Goal: Find specific page/section: Find specific page/section

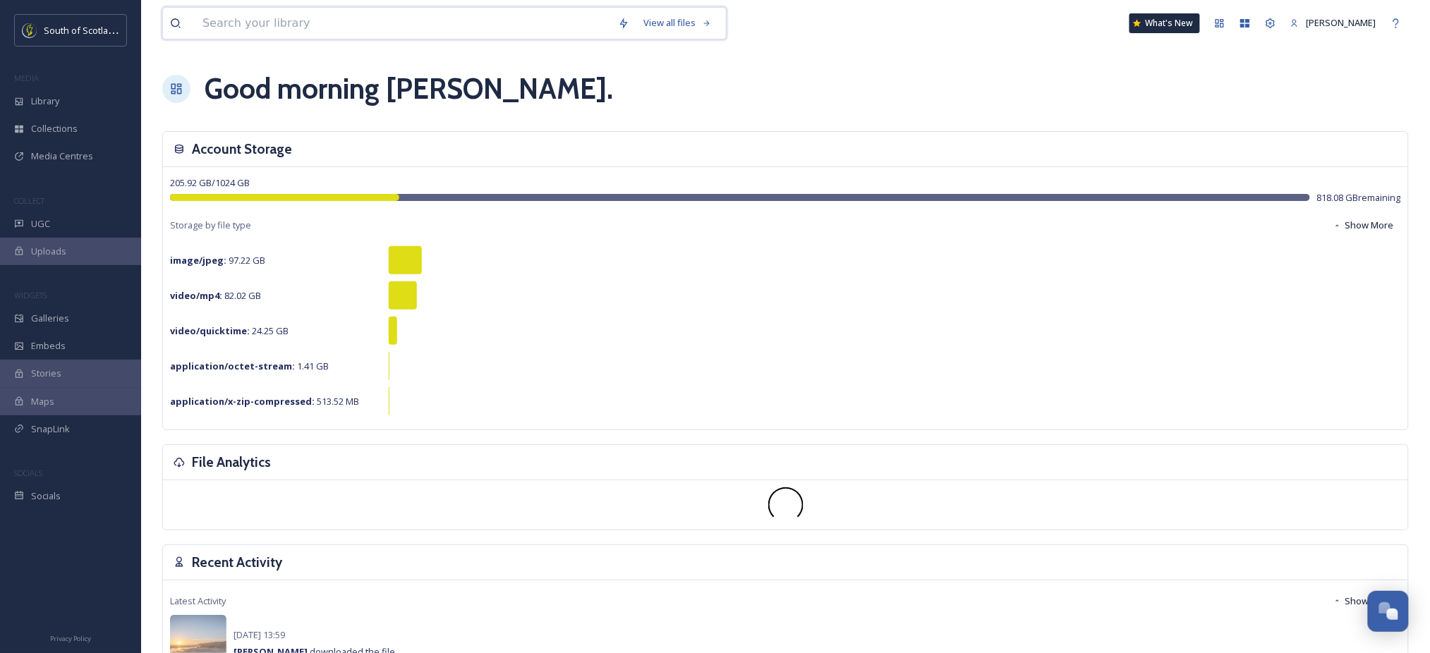
click at [514, 28] on input at bounding box center [402, 23] width 415 height 31
click at [226, 28] on input at bounding box center [402, 23] width 415 height 31
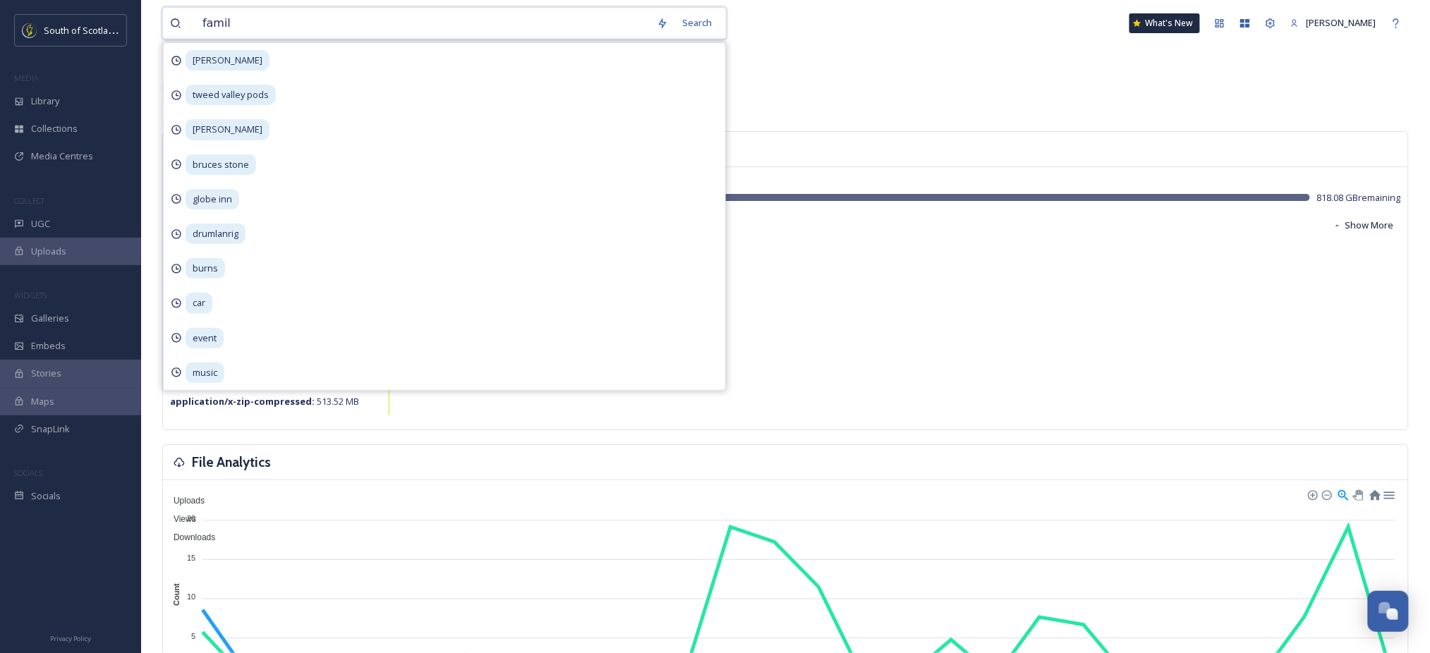
type input "family"
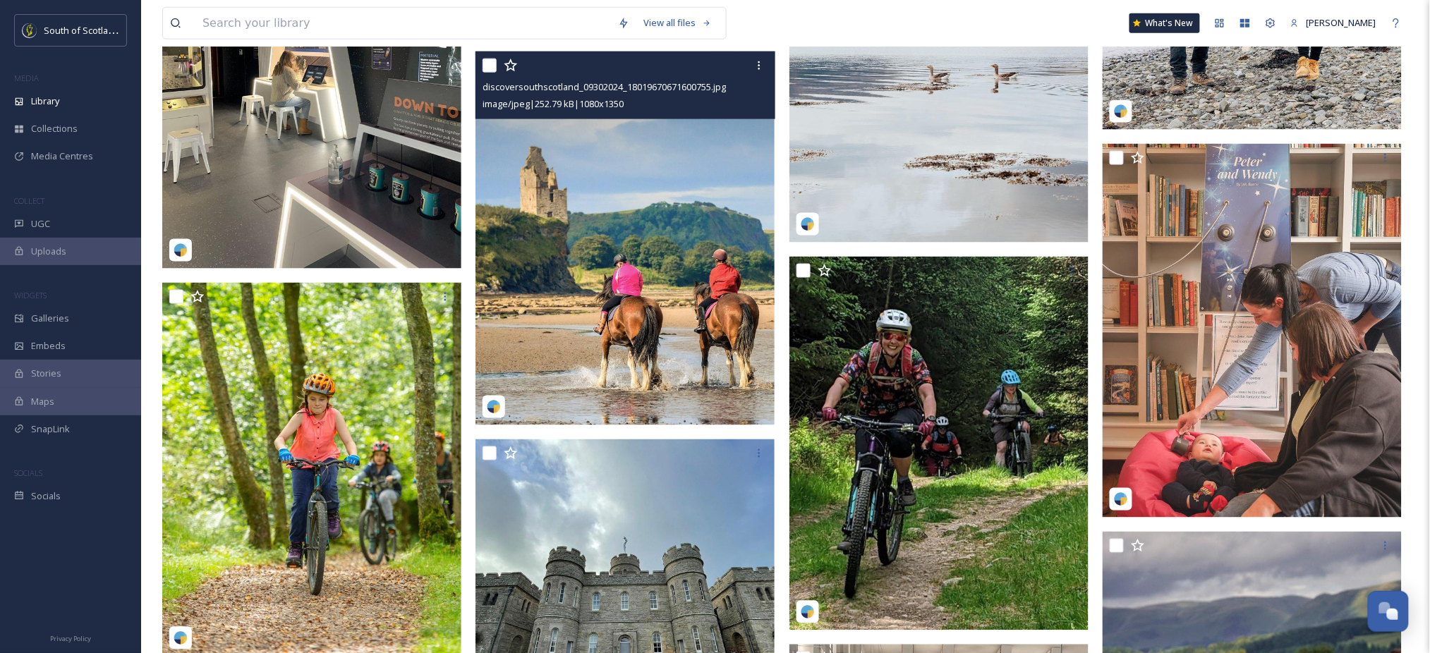
scroll to position [2580, 0]
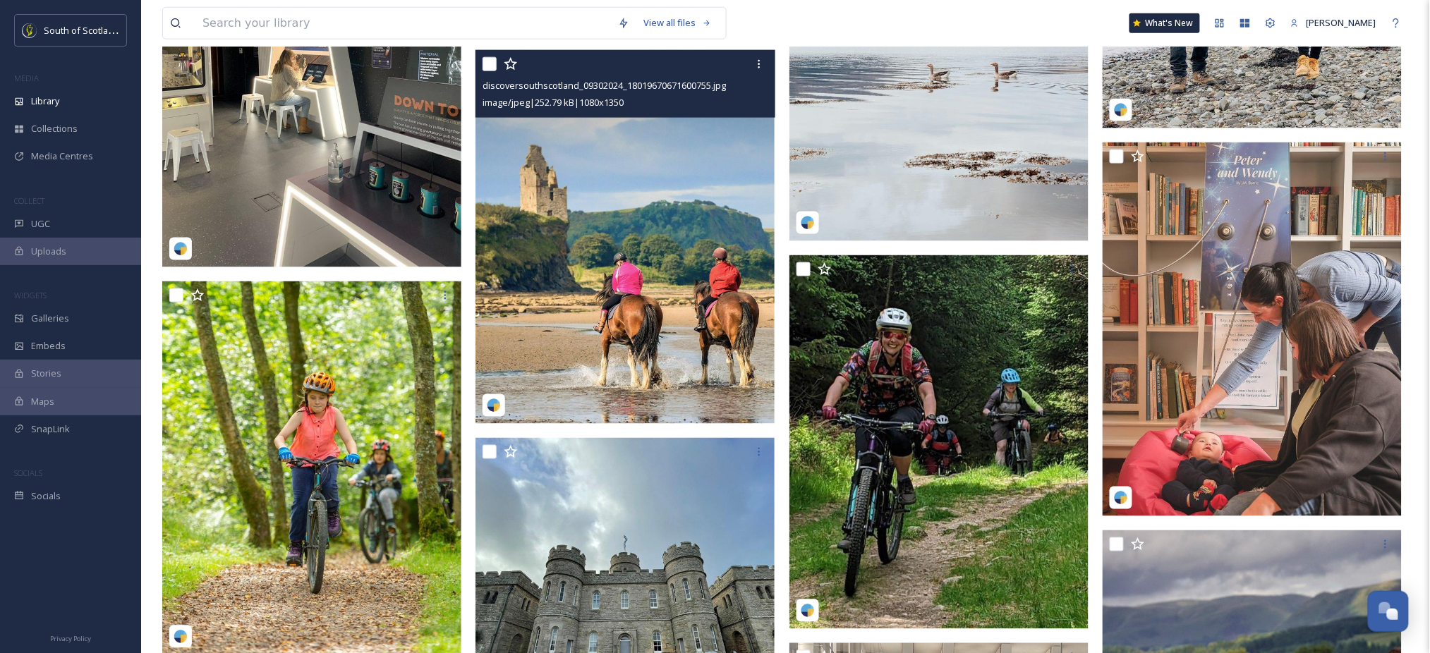
click at [738, 219] on img at bounding box center [624, 237] width 299 height 374
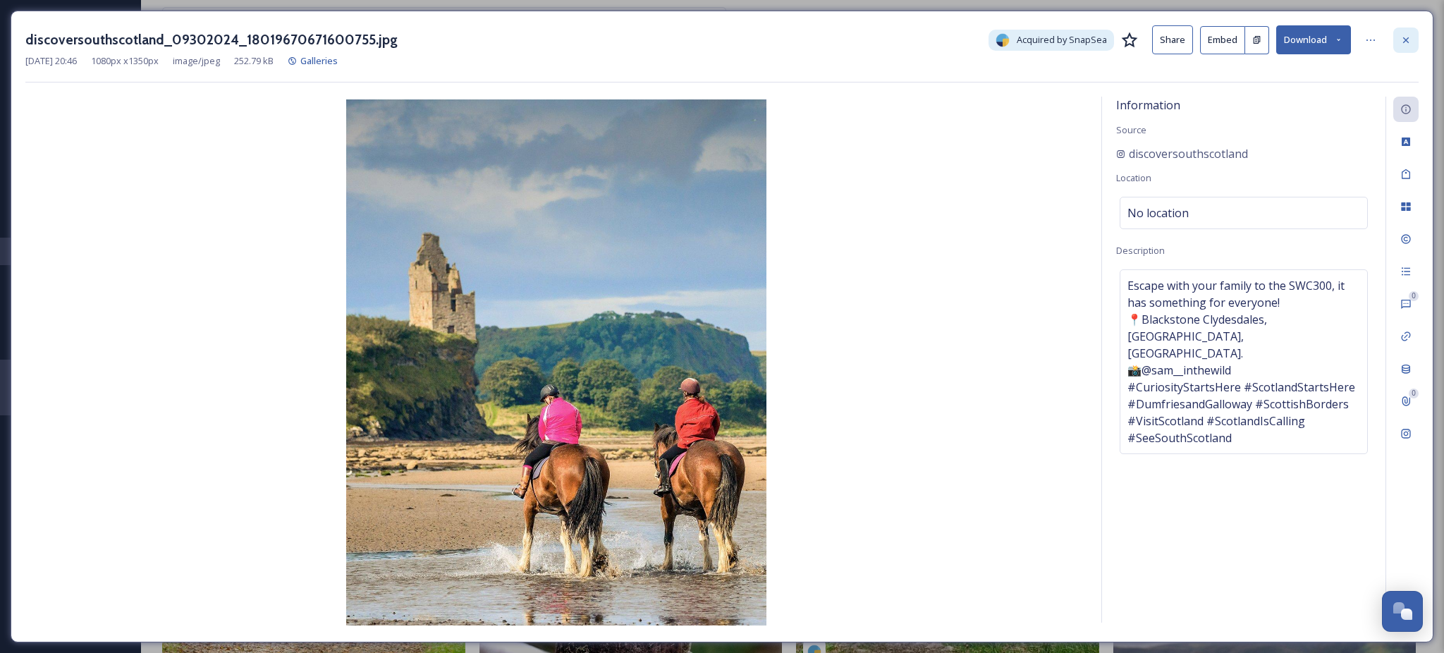
click at [1405, 47] on div at bounding box center [1406, 40] width 25 height 25
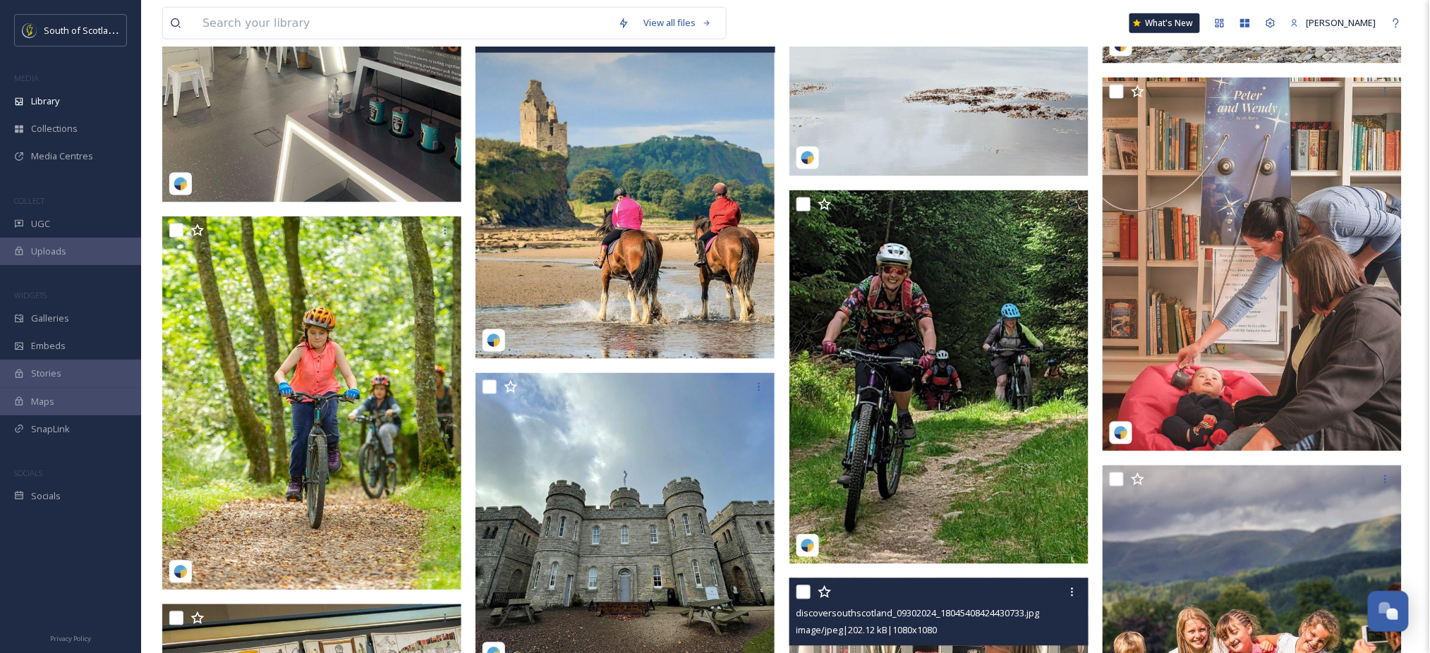
scroll to position [2602, 0]
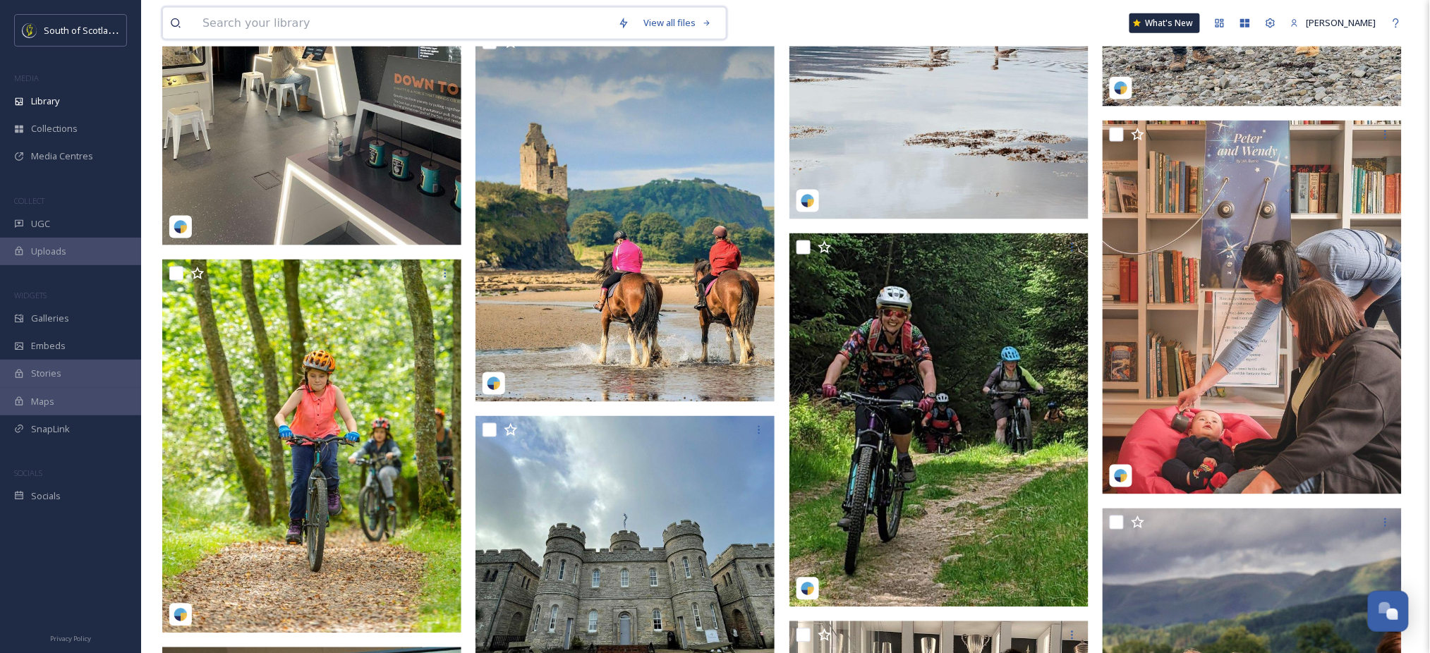
click at [327, 13] on input at bounding box center [402, 23] width 415 height 31
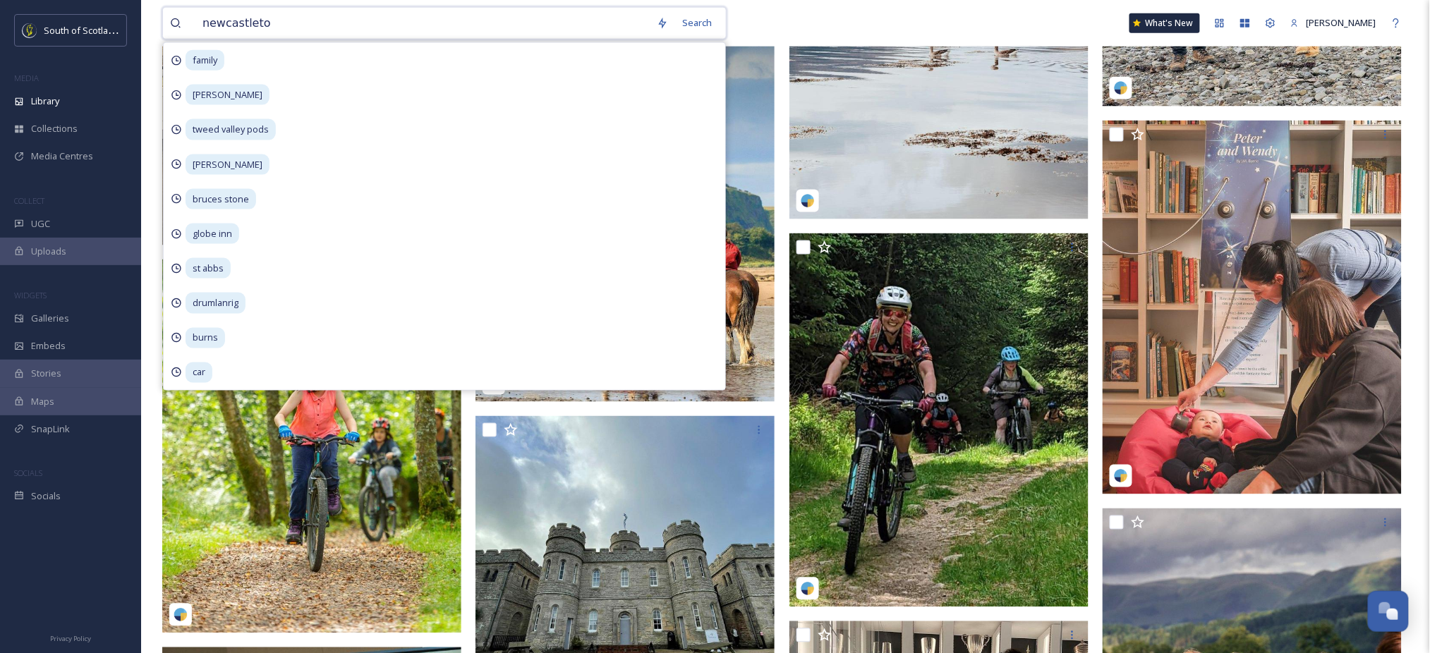
type input "newcastleton"
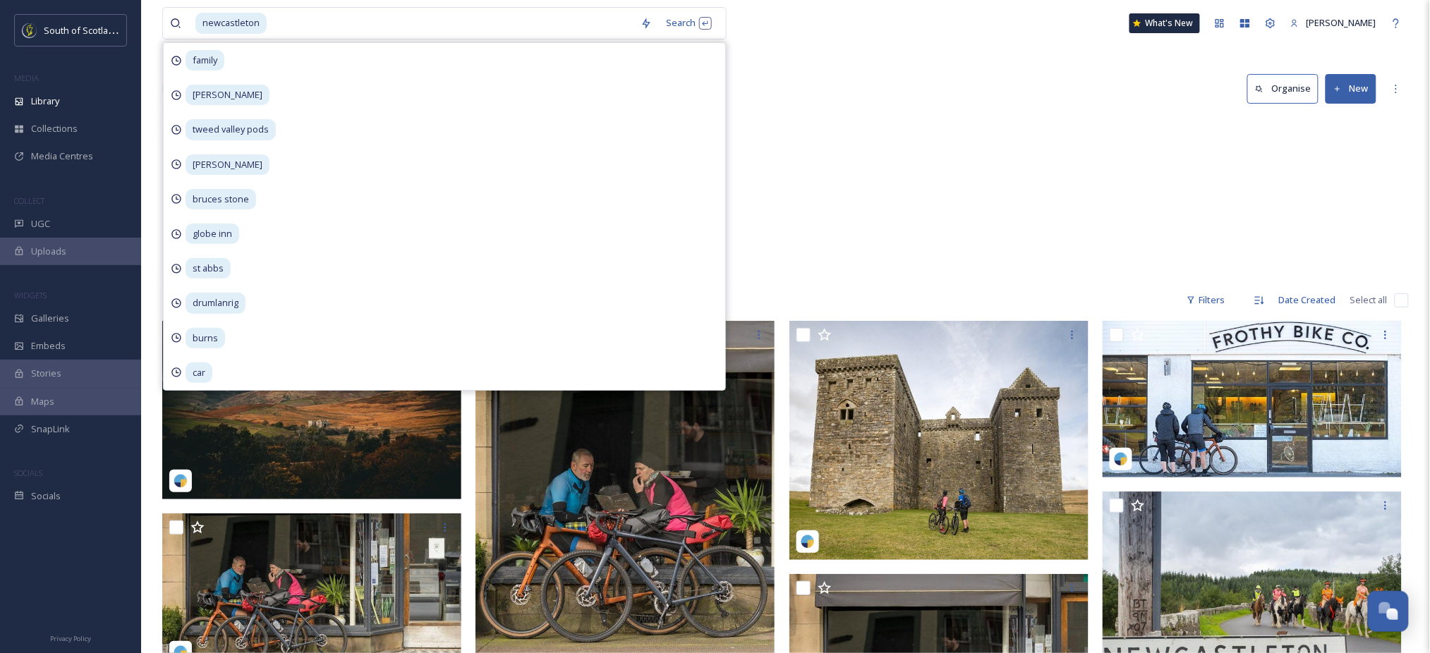
click at [815, 188] on div "Literary Heartlands Hermitage Castle & Newcastleton 31 items Scottish Borders V…" at bounding box center [785, 198] width 1246 height 162
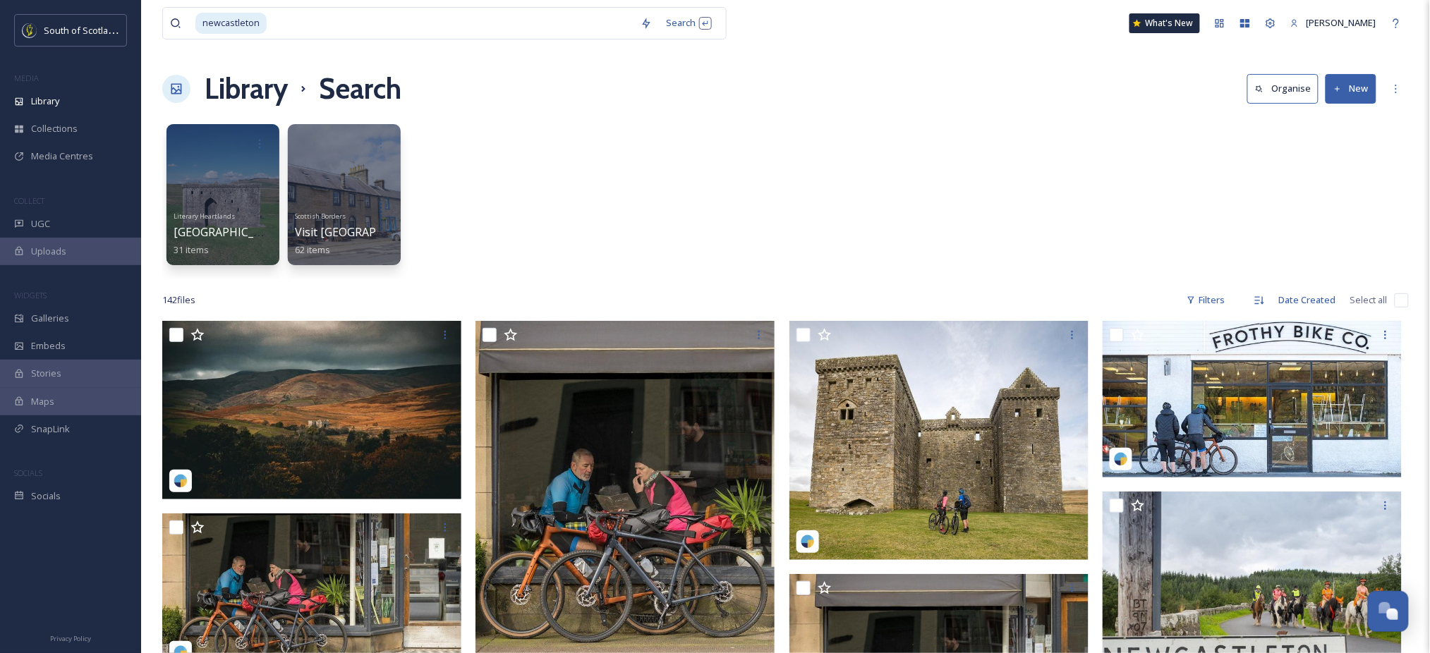
click at [815, 188] on div "Literary Heartlands Hermitage Castle & Newcastleton 31 items Scottish Borders V…" at bounding box center [785, 198] width 1246 height 162
click at [332, 198] on div at bounding box center [343, 195] width 115 height 144
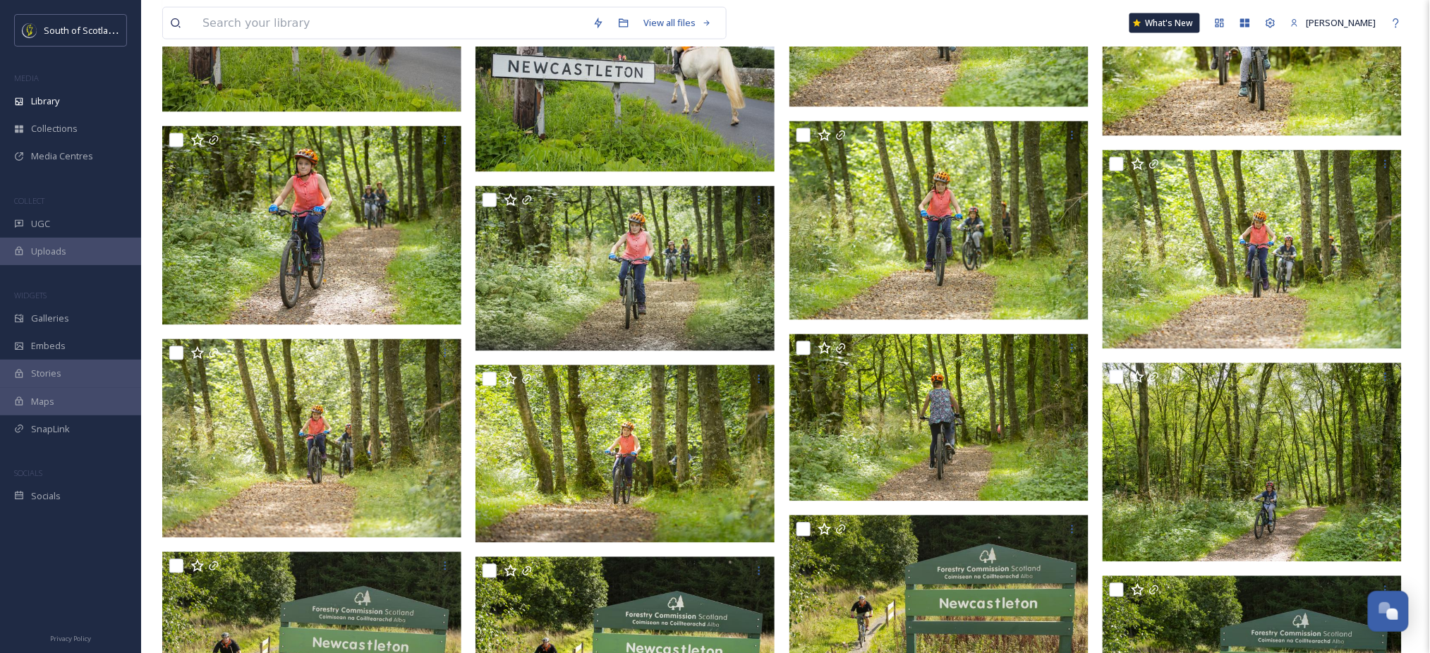
scroll to position [861, 0]
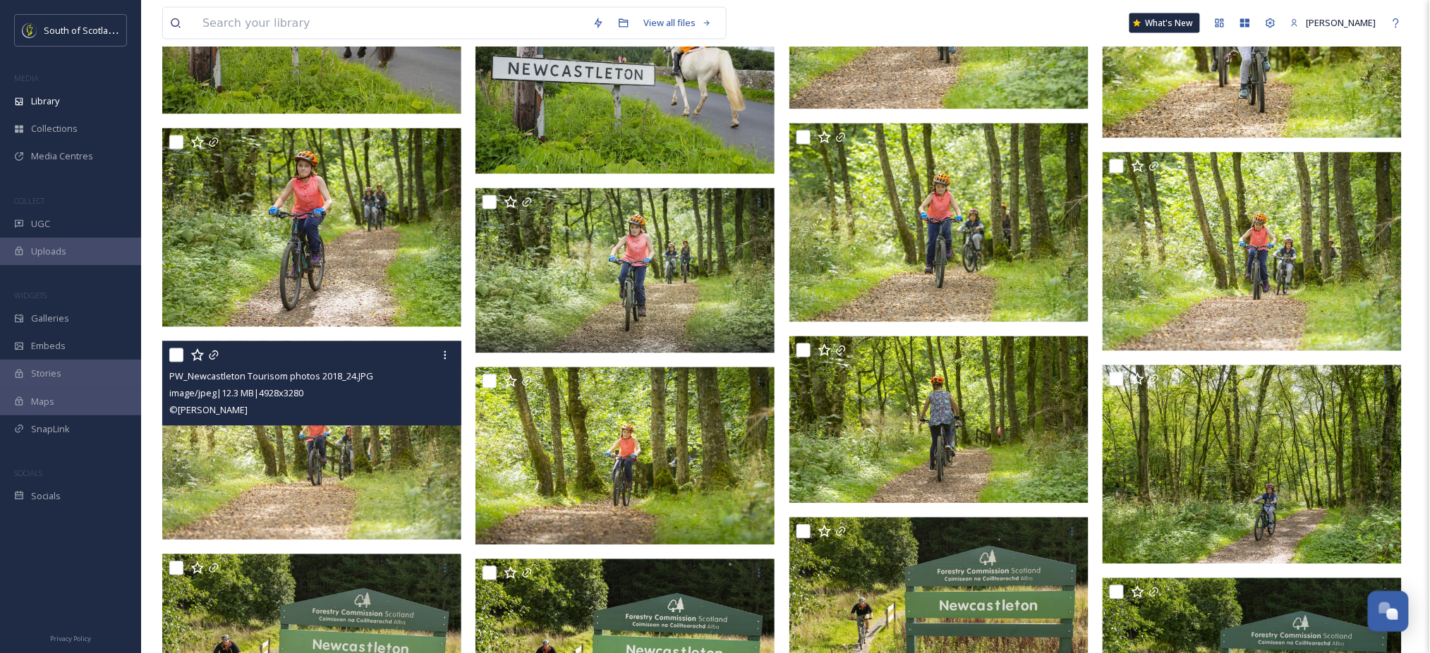
click at [179, 360] on input "checkbox" at bounding box center [176, 355] width 14 height 14
checkbox input "true"
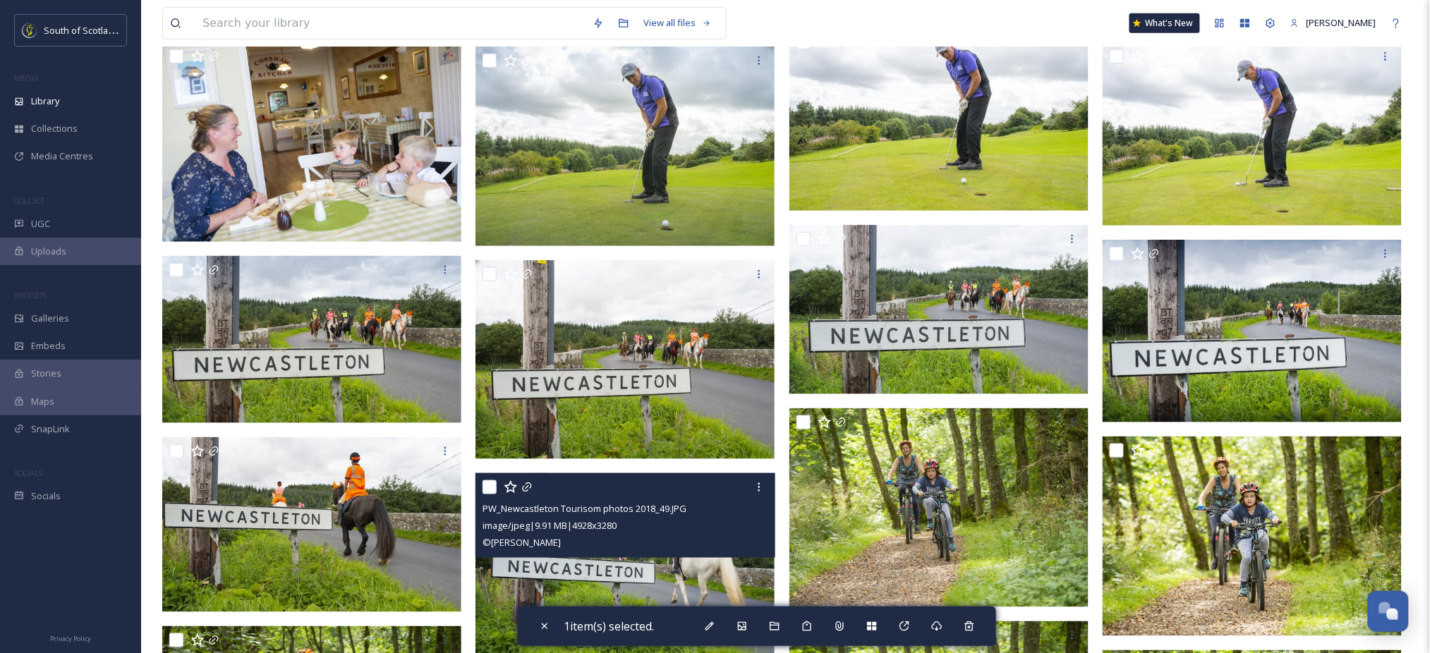
scroll to position [352, 0]
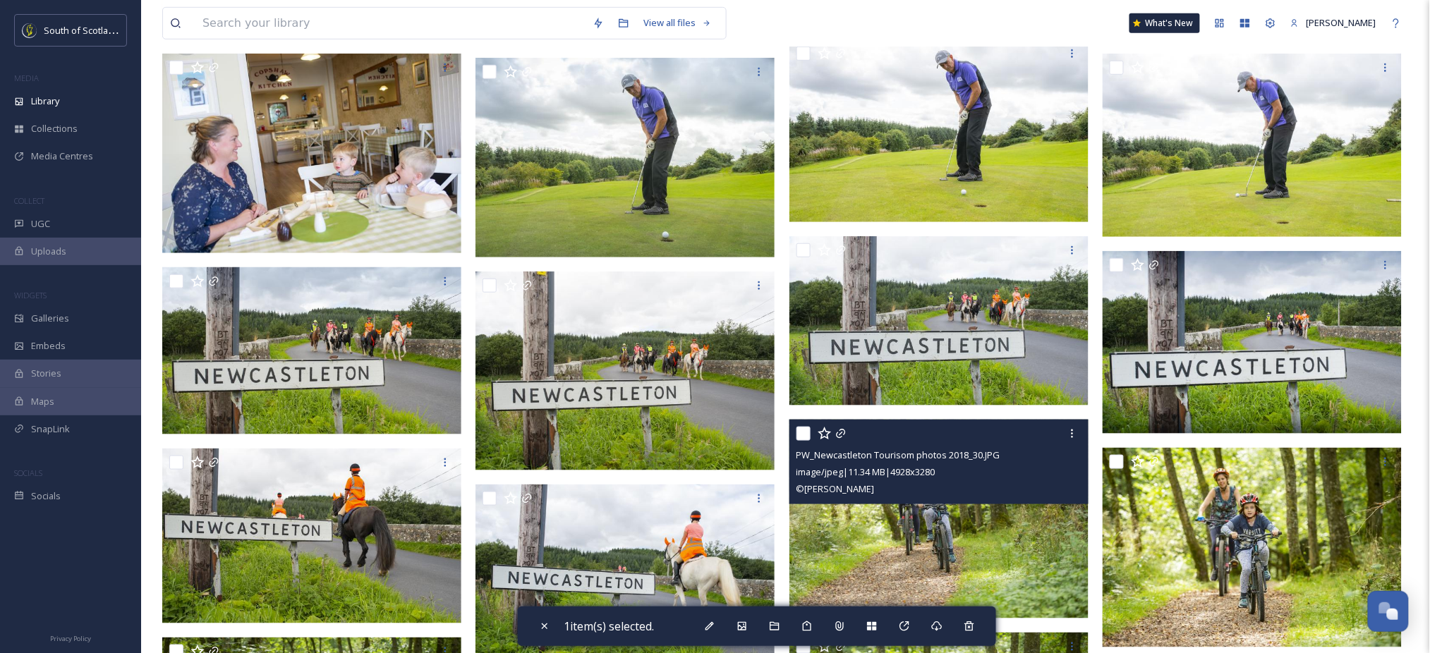
click at [804, 437] on input "checkbox" at bounding box center [803, 434] width 14 height 14
checkbox input "true"
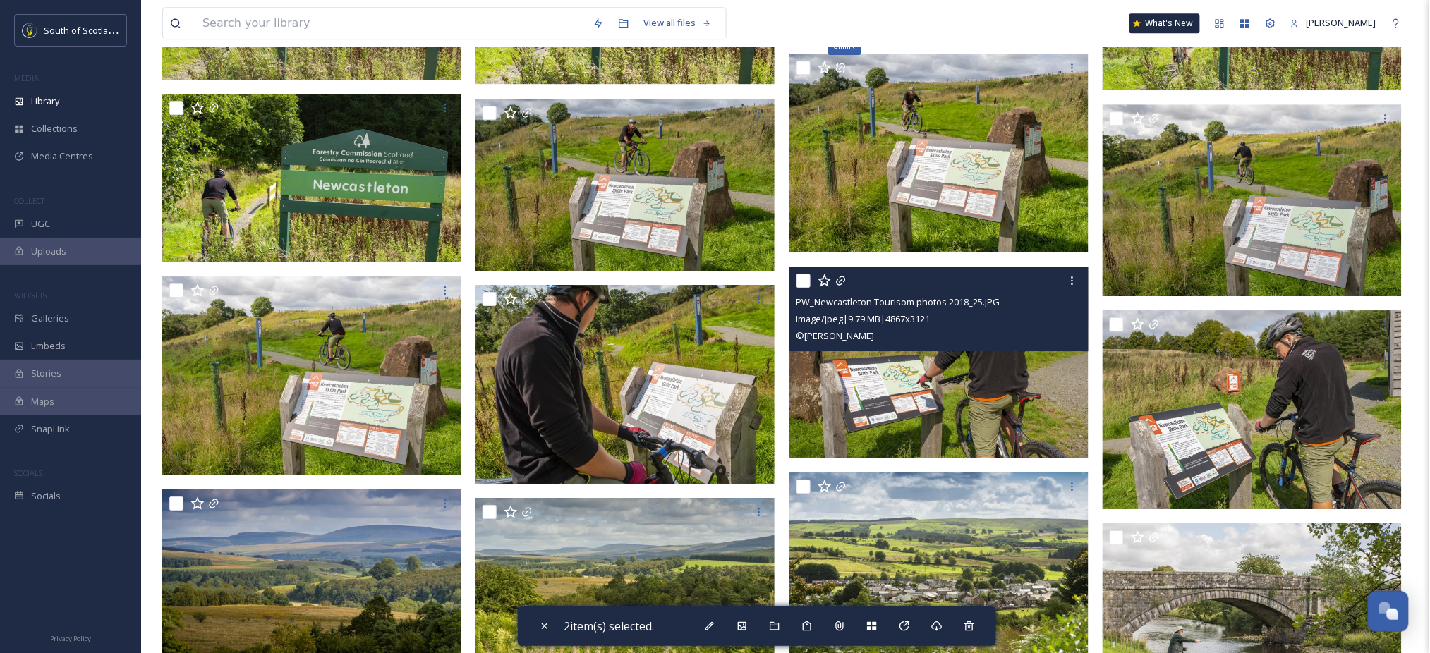
scroll to position [1513, 0]
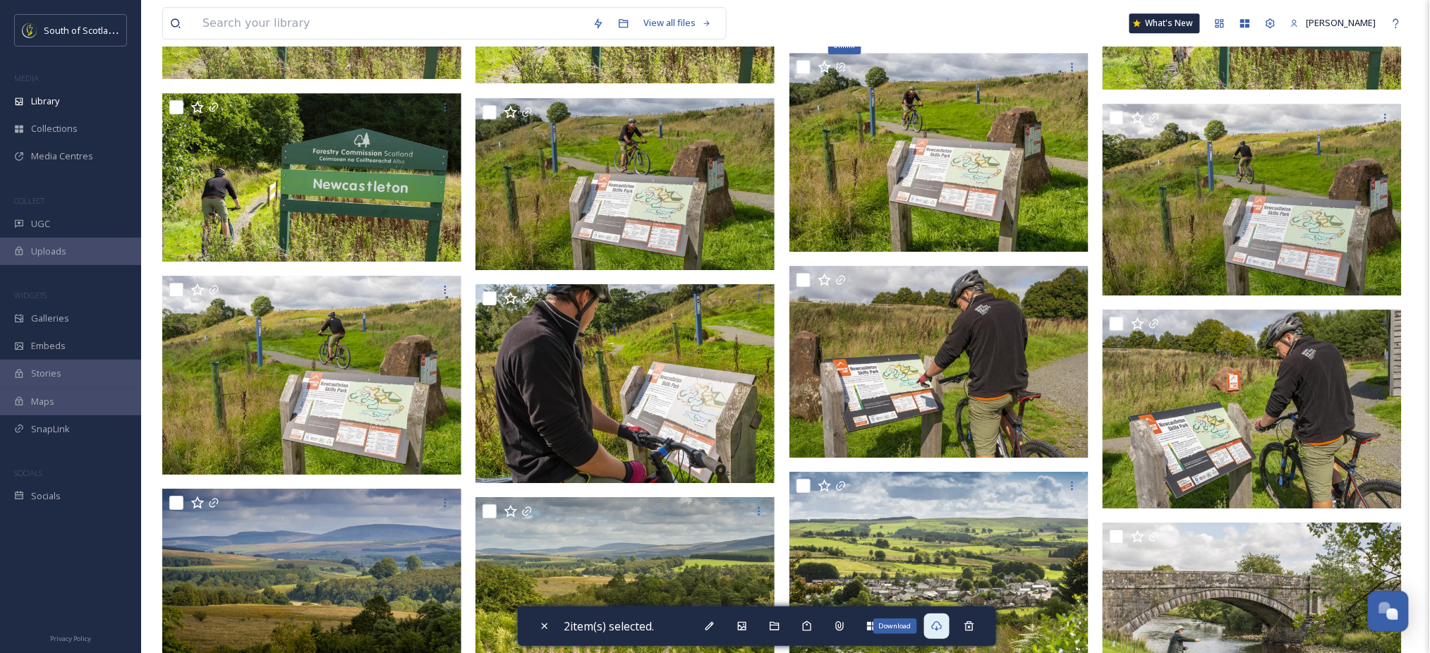
click at [942, 632] on icon at bounding box center [936, 626] width 11 height 11
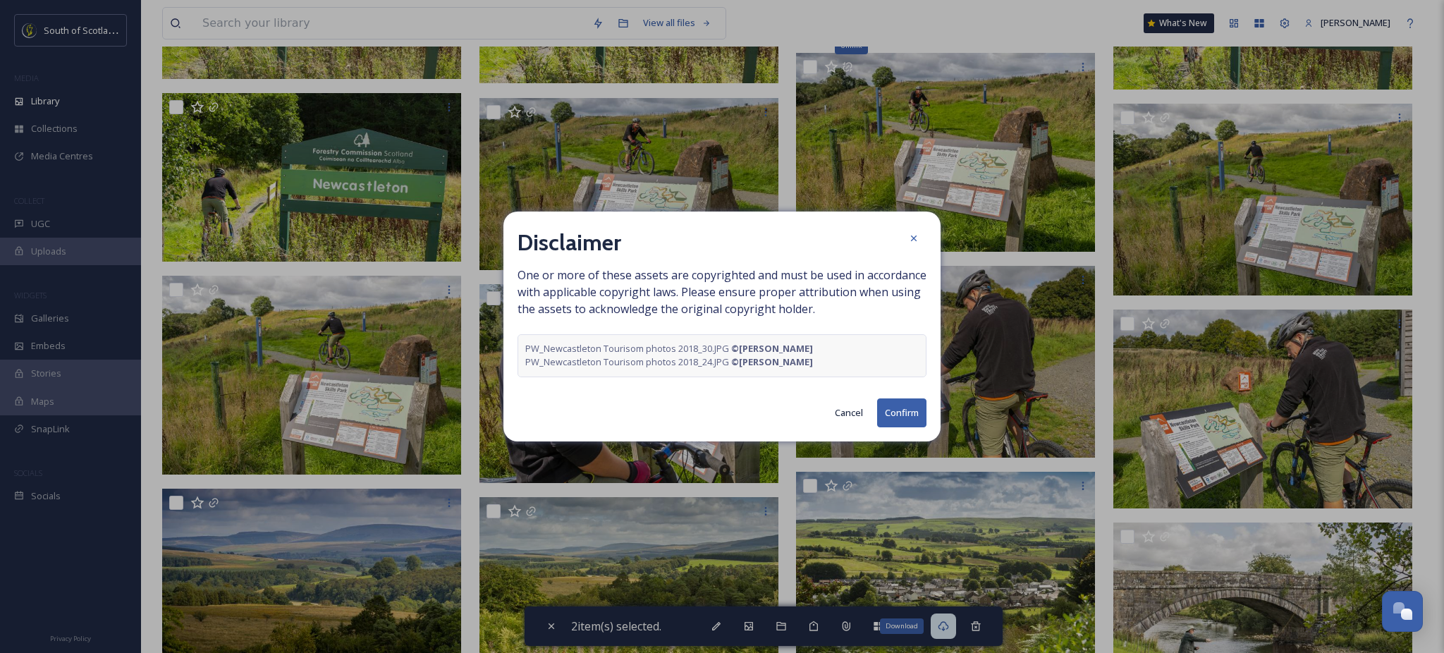
click at [898, 410] on button "Confirm" at bounding box center [901, 412] width 49 height 29
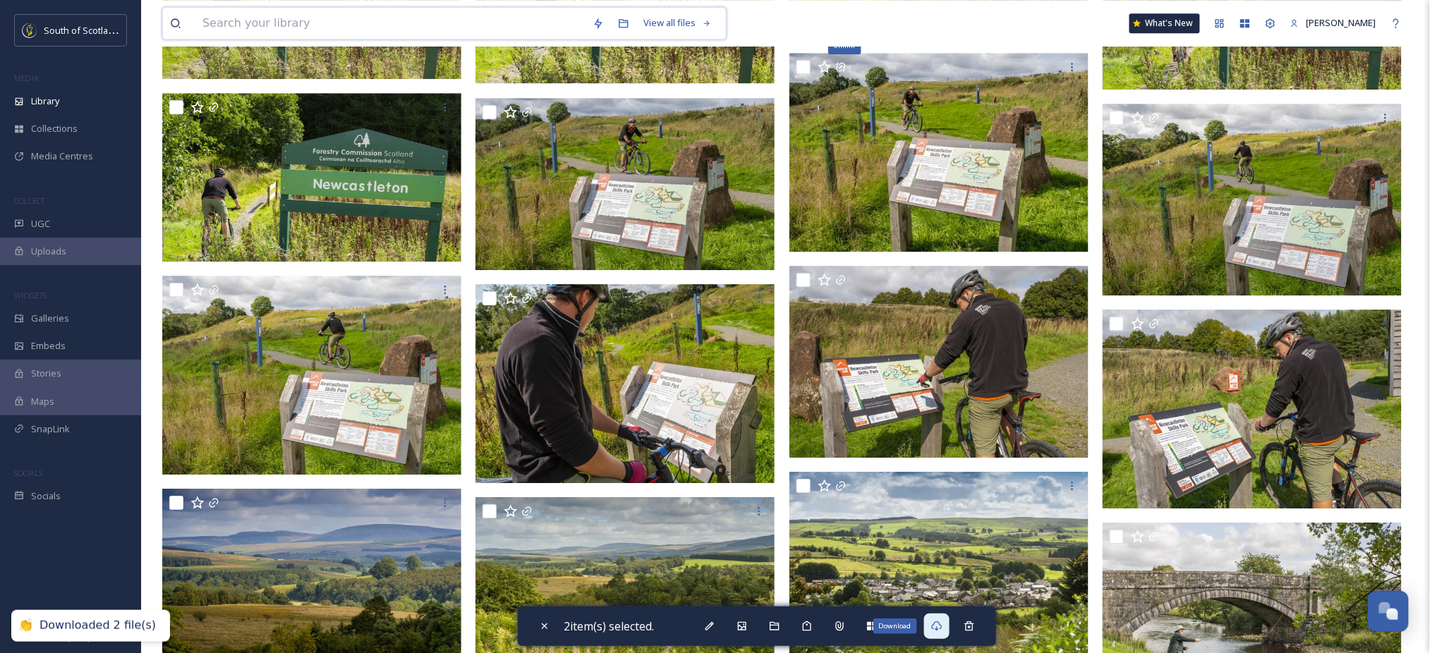
click at [347, 26] on input at bounding box center [390, 23] width 390 height 31
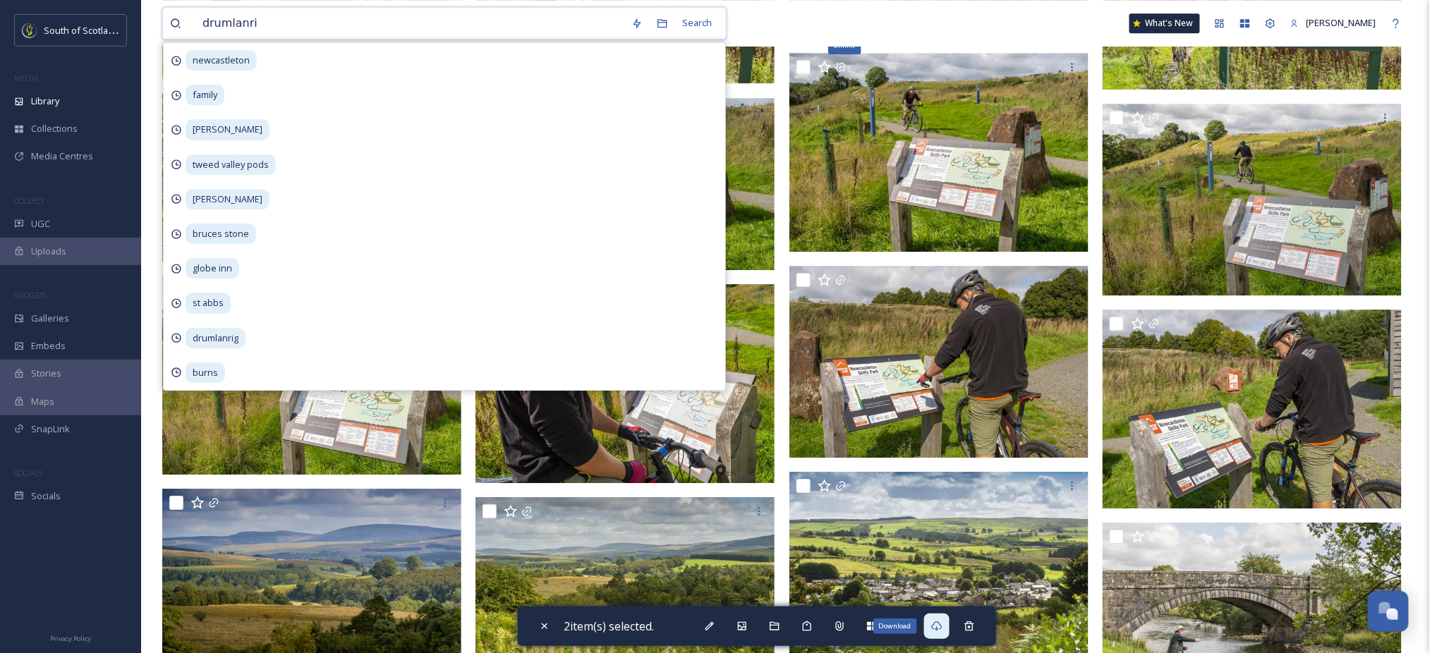
type input "drumlanrig"
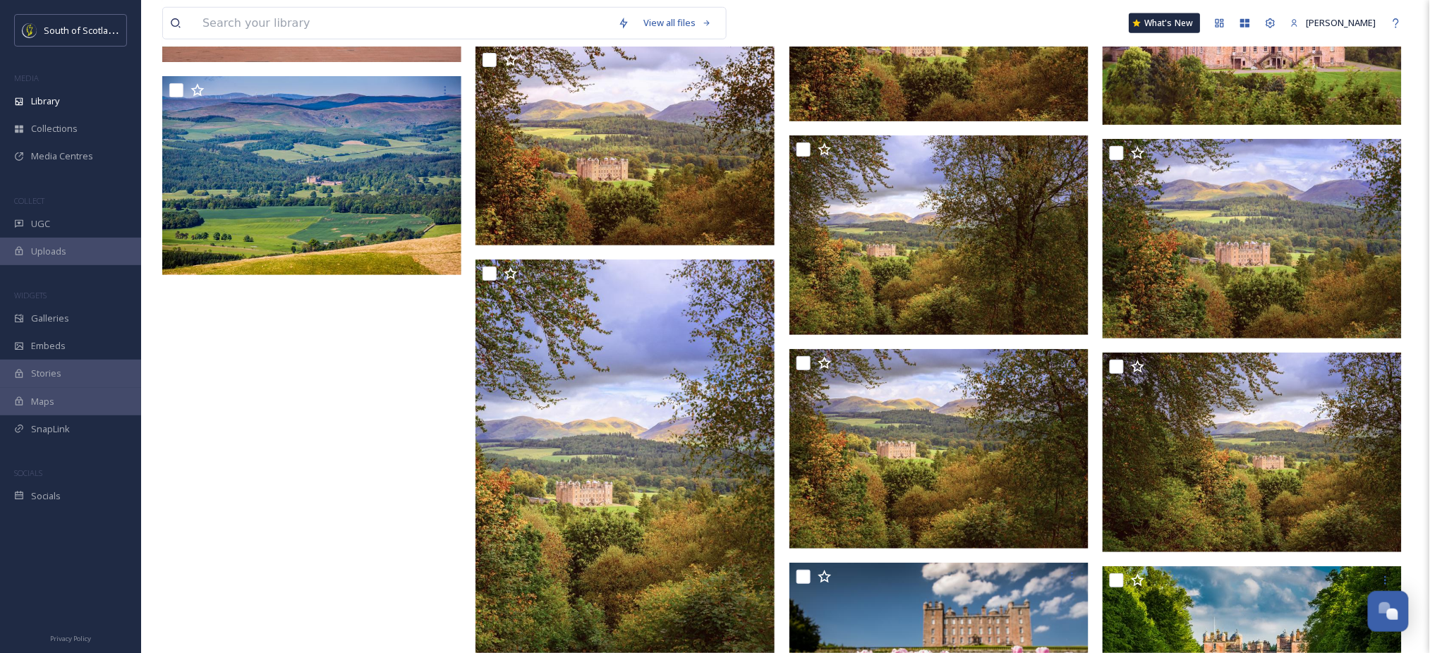
scroll to position [8274, 0]
